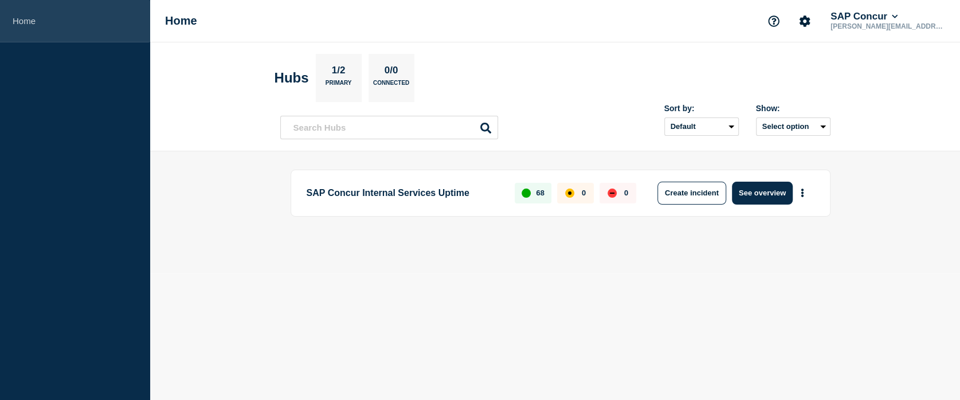
click at [26, 28] on link "Home" at bounding box center [75, 21] width 150 height 42
click at [40, 17] on link "Home" at bounding box center [75, 21] width 150 height 42
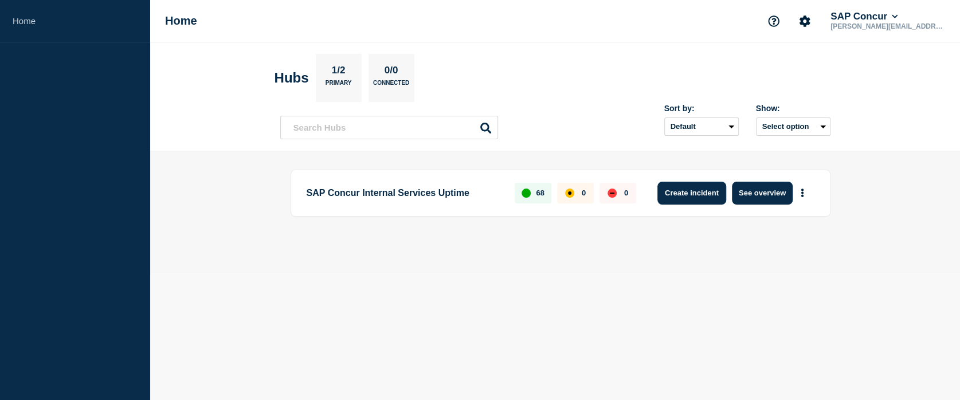
click at [673, 195] on button "Create incident" at bounding box center [692, 193] width 69 height 23
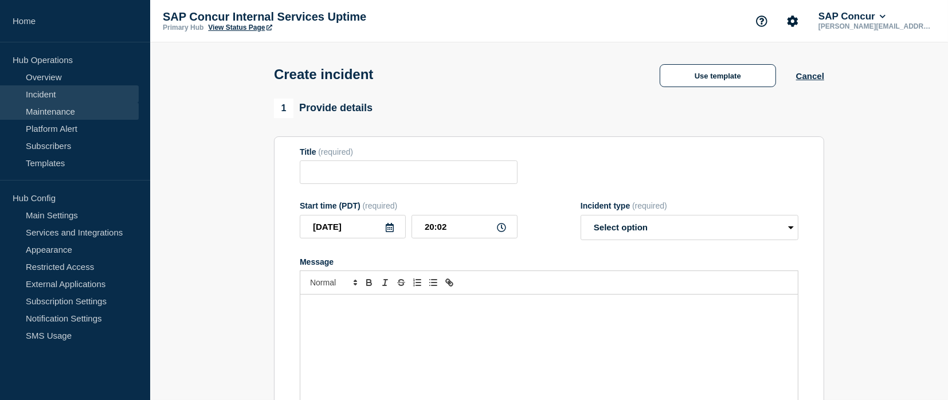
click at [60, 114] on link "Maintenance" at bounding box center [69, 111] width 139 height 17
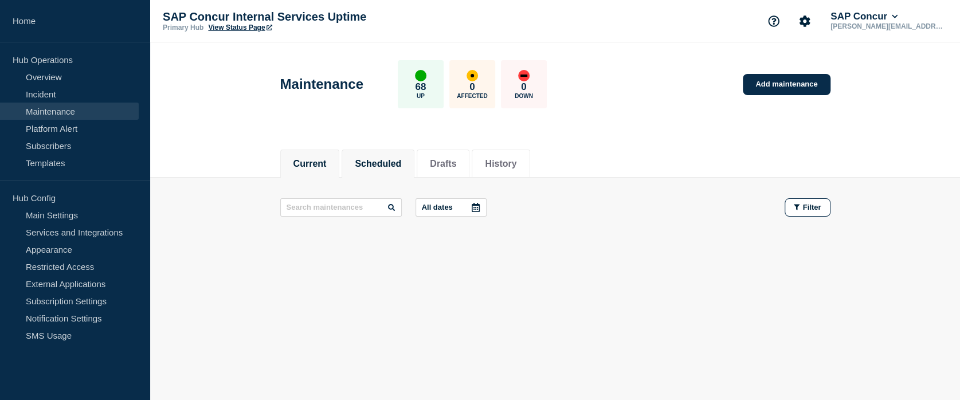
click at [372, 170] on li "Scheduled" at bounding box center [378, 164] width 73 height 28
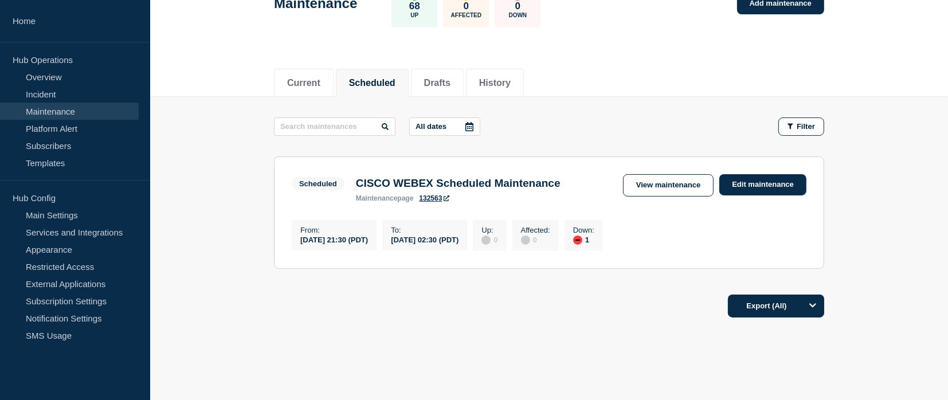
scroll to position [97, 0]
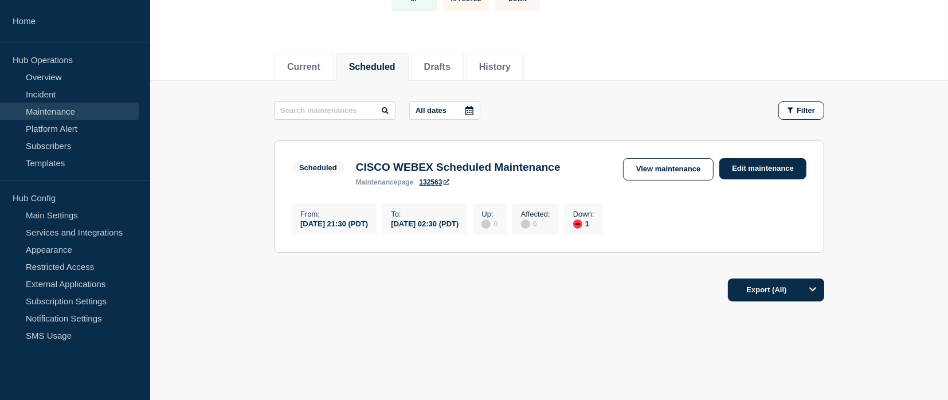
drag, startPoint x: 394, startPoint y: 227, endPoint x: 347, endPoint y: 223, distance: 47.2
click at [347, 223] on div "[DATE] 21:30 (PDT)" at bounding box center [334, 223] width 68 height 10
copy div "21:30 (PDT)"
click at [457, 284] on div "Export (All)" at bounding box center [549, 286] width 550 height 33
click at [619, 283] on div "Export (All)" at bounding box center [549, 286] width 550 height 33
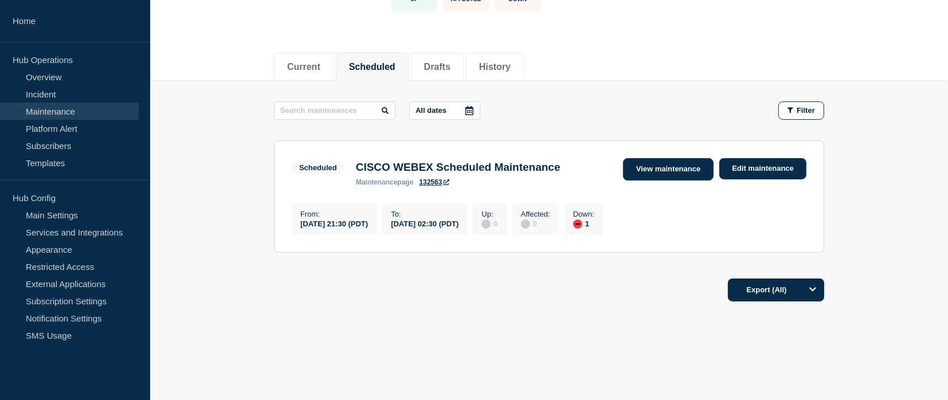
click at [656, 179] on link "View maintenance" at bounding box center [668, 169] width 91 height 22
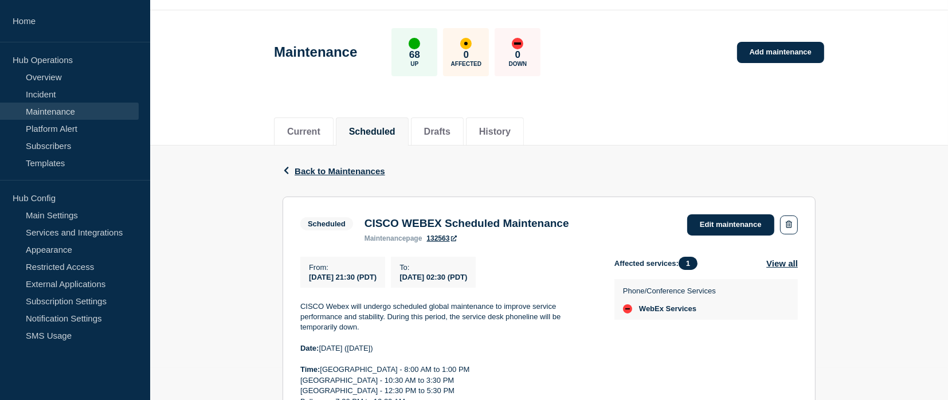
scroll to position [30, 0]
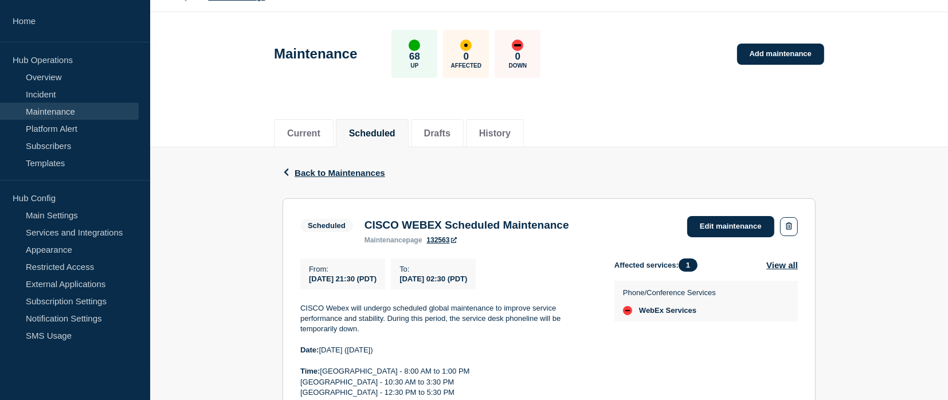
drag, startPoint x: 402, startPoint y: 283, endPoint x: 305, endPoint y: 285, distance: 97.5
click at [305, 285] on div "From : [DATE] 21:30 (PDT)" at bounding box center [342, 274] width 85 height 31
copy span "[DATE] 21:30 (PDT)"
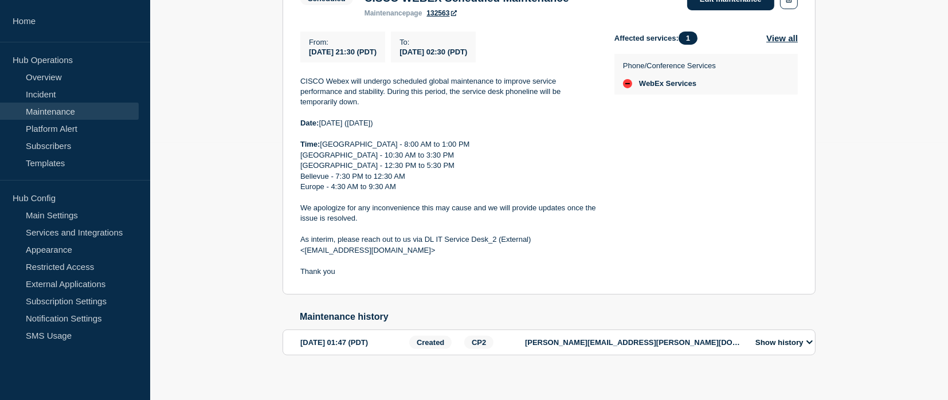
scroll to position [273, 0]
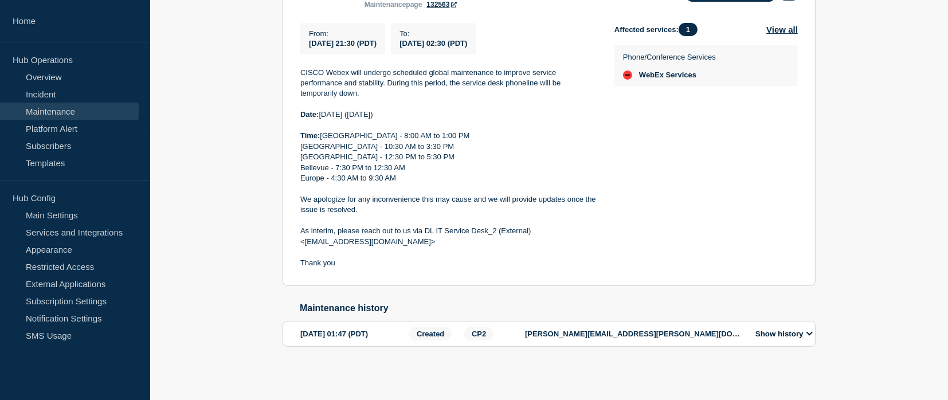
click at [807, 333] on button "Show history" at bounding box center [784, 334] width 64 height 10
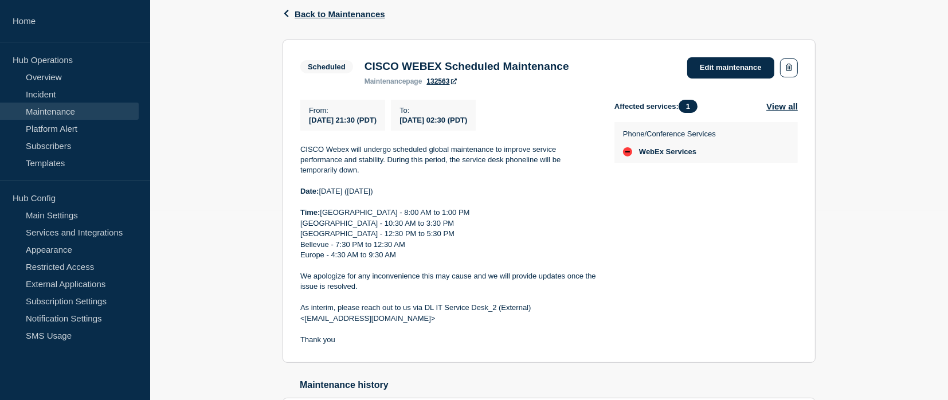
scroll to position [186, 0]
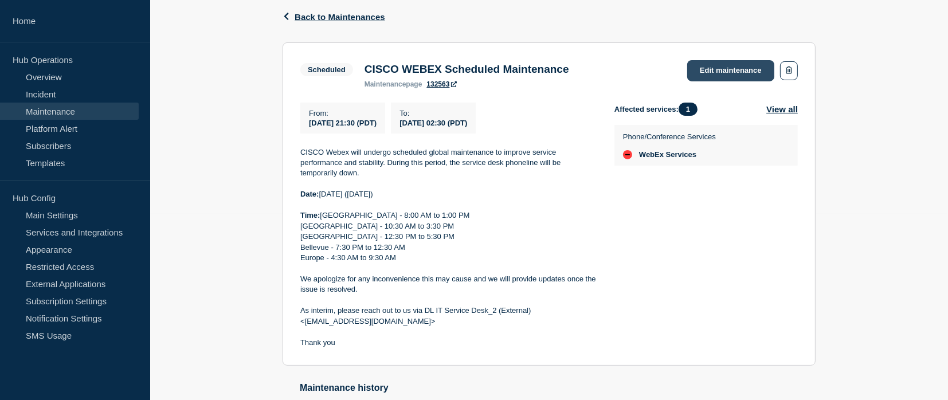
click at [729, 64] on link "Edit maintenance" at bounding box center [730, 70] width 87 height 21
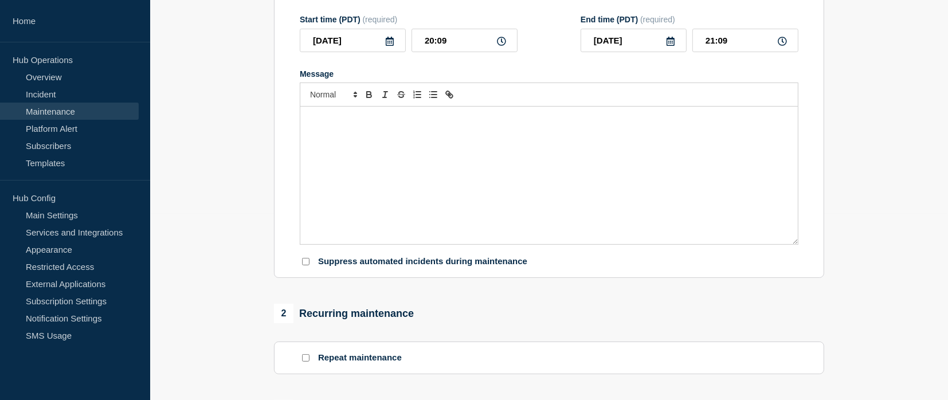
type input "CISCO WEBEX Scheduled Maintenance"
type input "21:30"
type input "[DATE]"
type input "02:30"
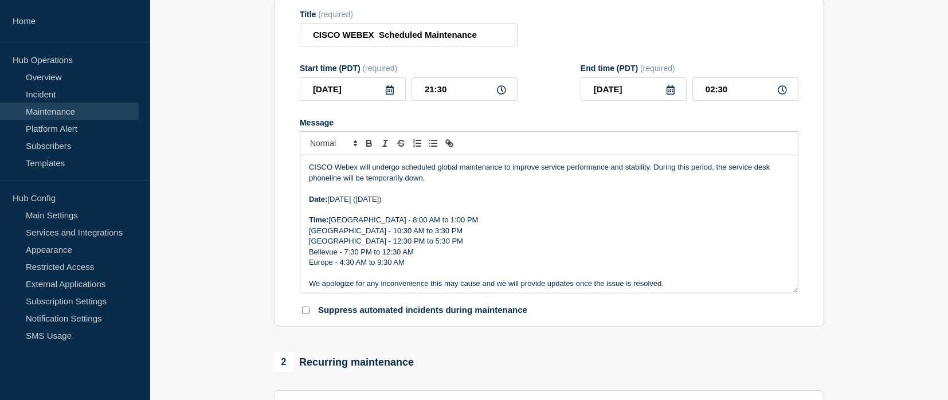
scroll to position [153, 0]
click at [427, 97] on input "21:30" at bounding box center [465, 90] width 106 height 24
type input "19:30"
type input "00:30"
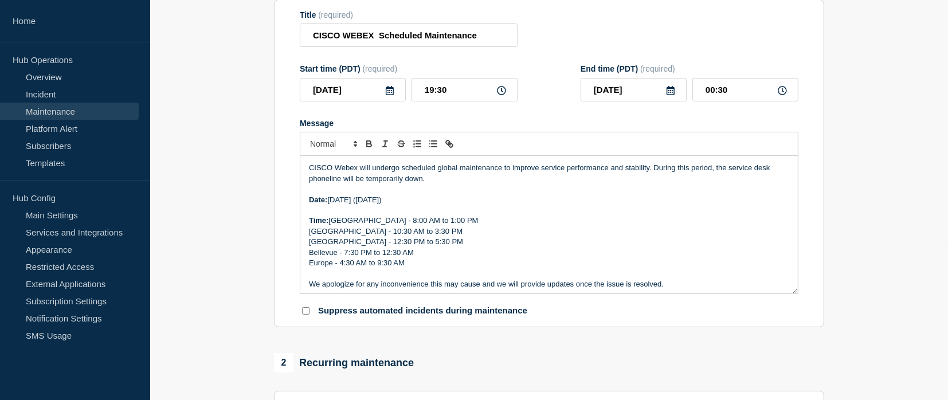
click at [556, 124] on div "Message" at bounding box center [549, 123] width 499 height 9
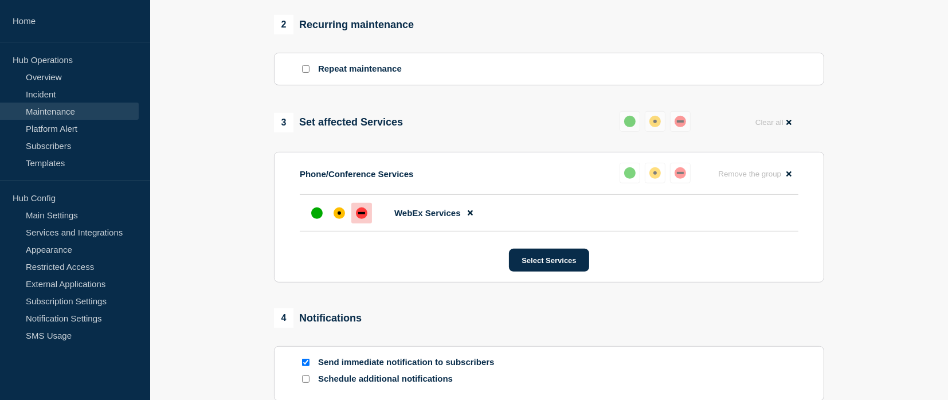
scroll to position [624, 0]
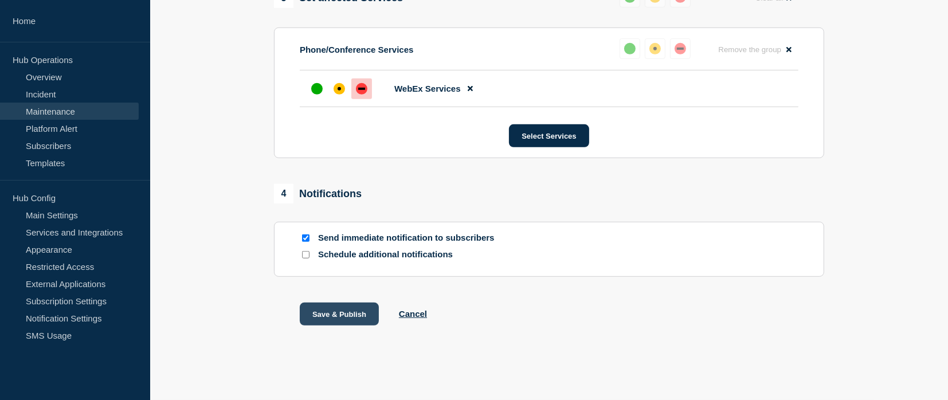
click at [352, 312] on button "Save & Publish" at bounding box center [339, 314] width 79 height 23
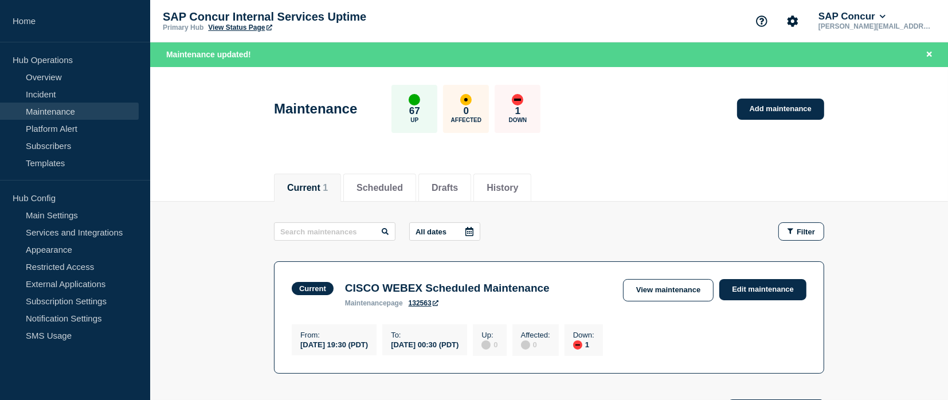
click at [253, 29] on link "View Status Page" at bounding box center [240, 28] width 64 height 8
click at [314, 186] on button "Current 1" at bounding box center [307, 188] width 41 height 10
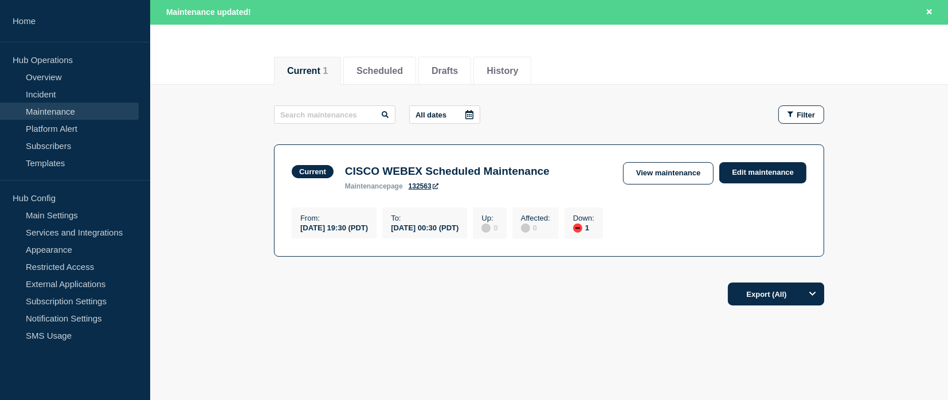
scroll to position [130, 0]
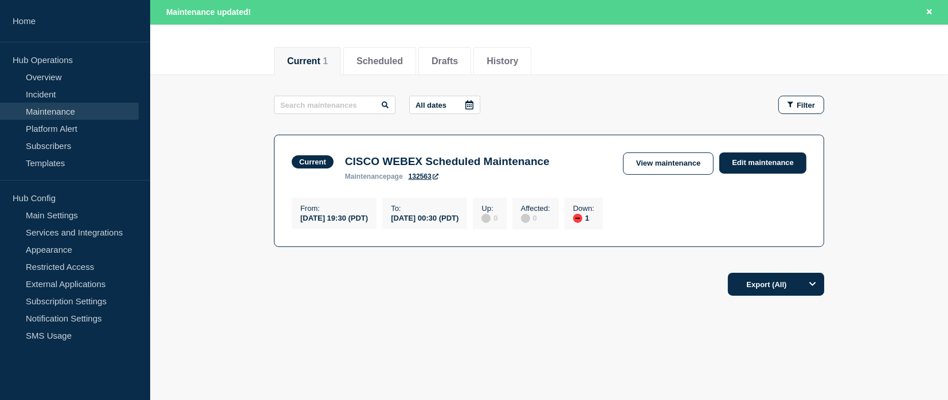
click at [861, 240] on main "All dates Filter Current 1 Down CISCO WEBEX Scheduled Maintenance From [DATE] 1…" at bounding box center [549, 169] width 798 height 189
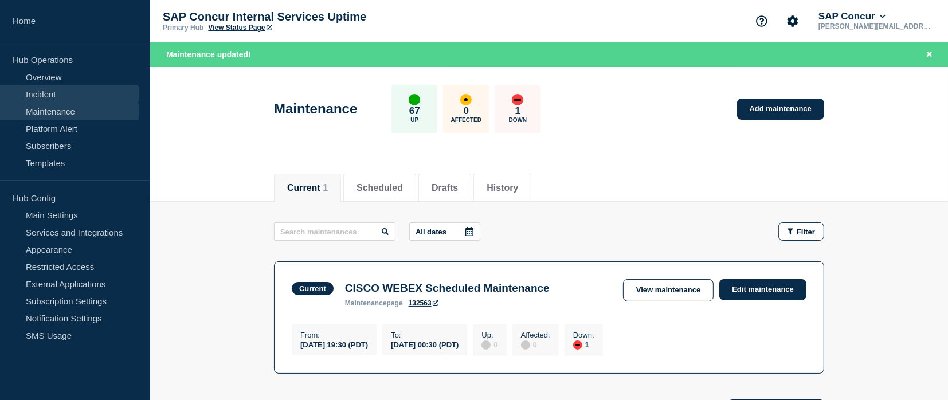
click at [44, 95] on link "Incident" at bounding box center [69, 93] width 139 height 17
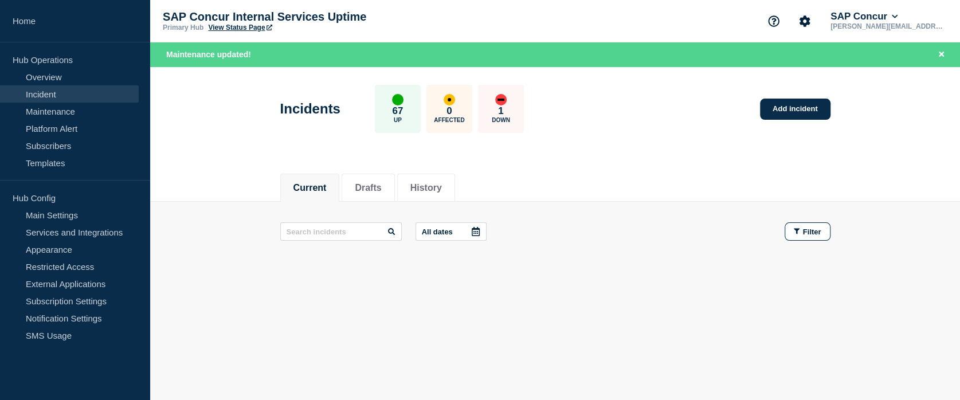
click at [504, 118] on p "Down" at bounding box center [501, 120] width 18 height 6
click at [101, 115] on link "Maintenance" at bounding box center [69, 111] width 139 height 17
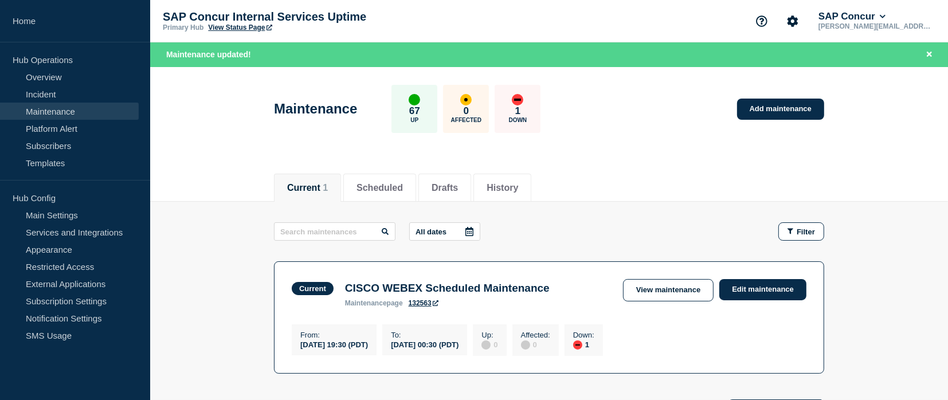
click at [238, 29] on link "View Status Page" at bounding box center [240, 28] width 64 height 8
